Goal: Task Accomplishment & Management: Use online tool/utility

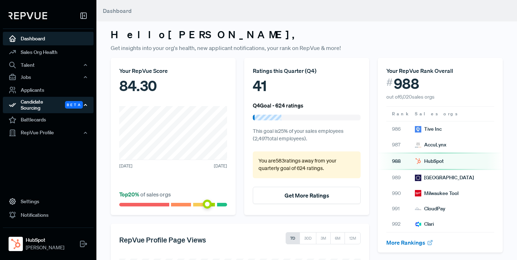
click at [35, 103] on div "Candidate Sourcing Beta" at bounding box center [48, 105] width 91 height 16
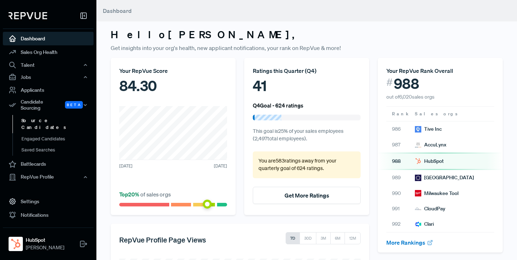
click at [41, 115] on link "Source Candidates" at bounding box center [57, 124] width 91 height 18
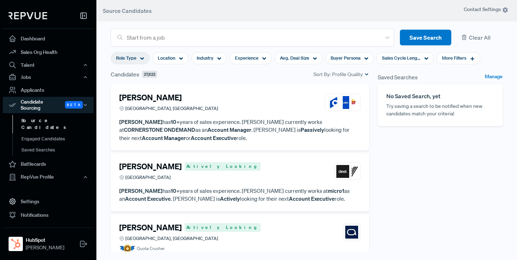
click at [143, 57] on icon at bounding box center [142, 58] width 4 height 4
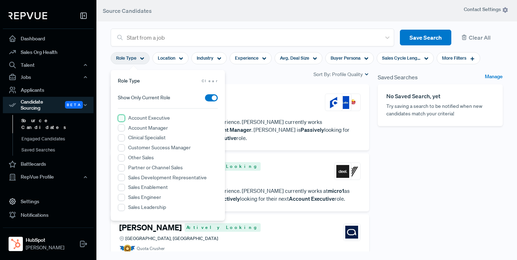
click at [123, 117] on Executive "Account Executive" at bounding box center [121, 118] width 7 height 7
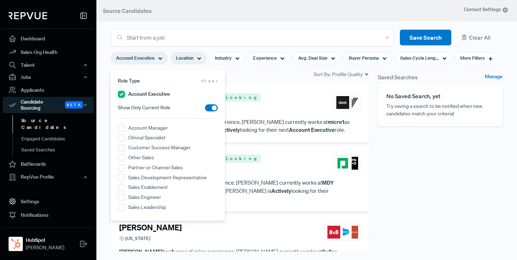
click at [200, 60] on icon at bounding box center [199, 58] width 4 height 4
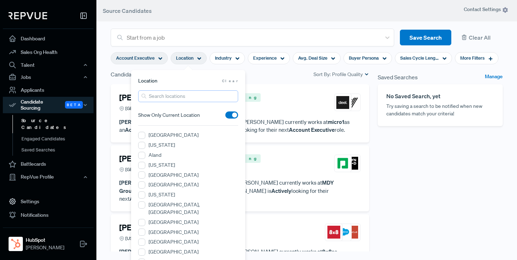
click at [172, 98] on input "search" at bounding box center [188, 96] width 100 height 12
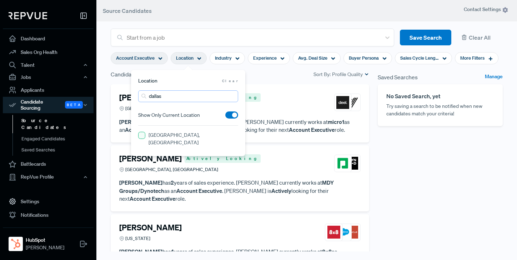
type input "dallas"
click at [142, 135] on TX "[GEOGRAPHIC_DATA], [GEOGRAPHIC_DATA]" at bounding box center [141, 135] width 7 height 7
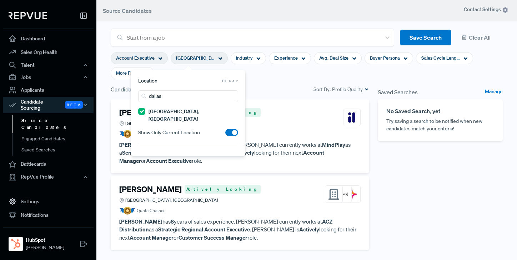
click at [277, 76] on section "Account Executive [GEOGRAPHIC_DATA], [GEOGRAPHIC_DATA] Industry Experience Avg.…" at bounding box center [307, 65] width 392 height 39
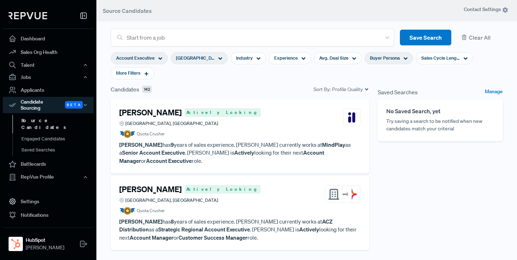
click at [400, 57] on div "Buyer Persona" at bounding box center [388, 58] width 49 height 12
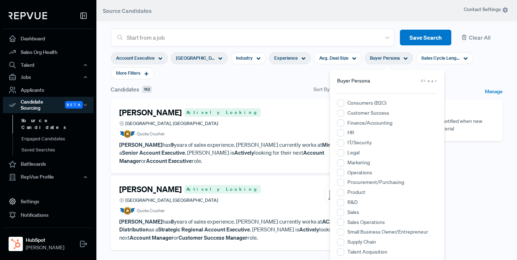
click at [303, 59] on use at bounding box center [304, 58] width 4 height 2
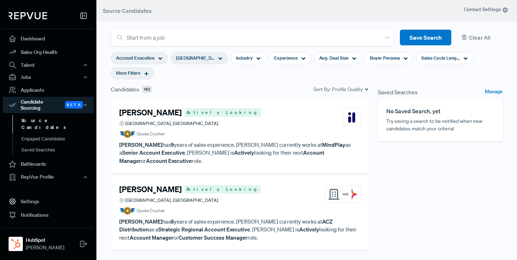
click at [148, 74] on icon at bounding box center [146, 73] width 5 height 5
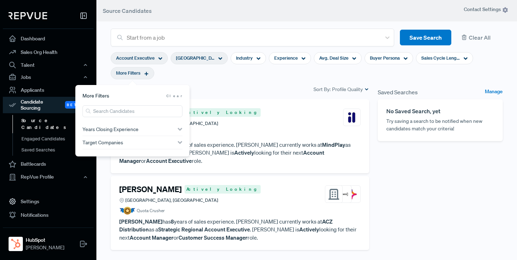
click at [337, 76] on section "Account Executive [GEOGRAPHIC_DATA], [GEOGRAPHIC_DATA] Industry Experience Avg.…" at bounding box center [307, 65] width 392 height 39
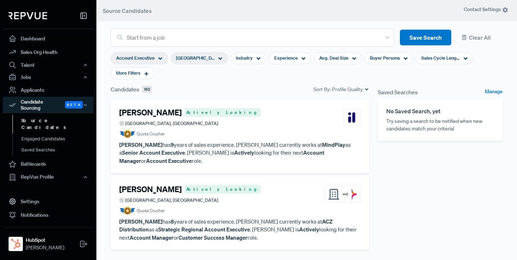
click at [246, 124] on div "[PERSON_NAME] Actively Looking [GEOGRAPHIC_DATA], [GEOGRAPHIC_DATA]" at bounding box center [239, 117] width 241 height 19
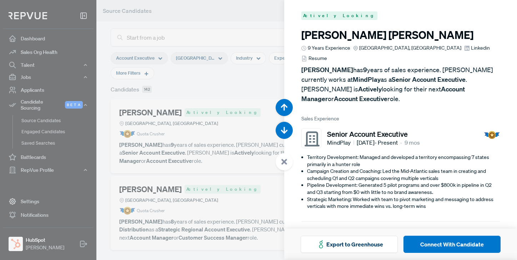
click at [243, 74] on div at bounding box center [258, 130] width 517 height 260
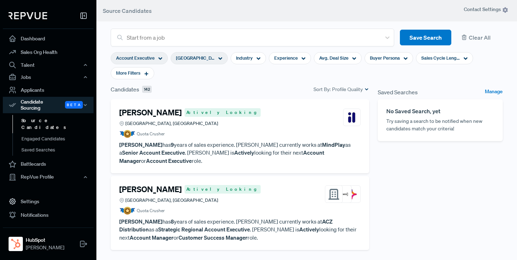
click at [219, 142] on p "[PERSON_NAME] has 9 years of sales experience. [PERSON_NAME] currently works at…" at bounding box center [239, 153] width 241 height 24
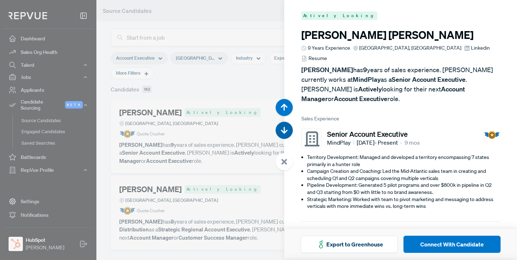
click at [284, 130] on use "button" at bounding box center [284, 130] width 7 height 7
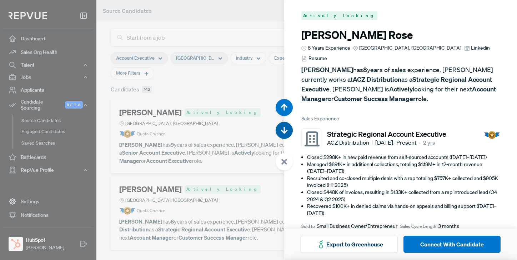
click at [284, 130] on use "button" at bounding box center [284, 130] width 7 height 7
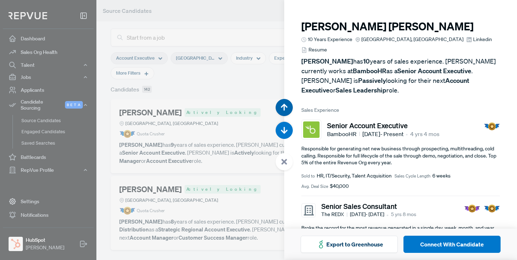
click at [282, 106] on icon "button" at bounding box center [283, 106] width 7 height 7
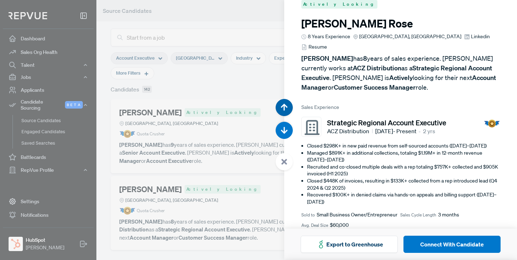
click at [282, 106] on icon "button" at bounding box center [283, 106] width 7 height 7
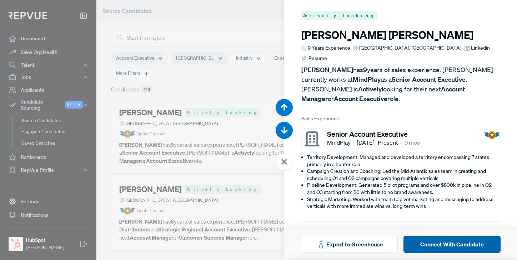
click at [454, 241] on button "Connect With Candidate" at bounding box center [451, 244] width 97 height 17
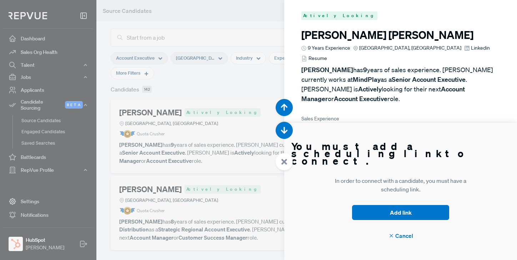
click at [213, 20] on div at bounding box center [258, 130] width 517 height 260
